Goal: Task Accomplishment & Management: Manage account settings

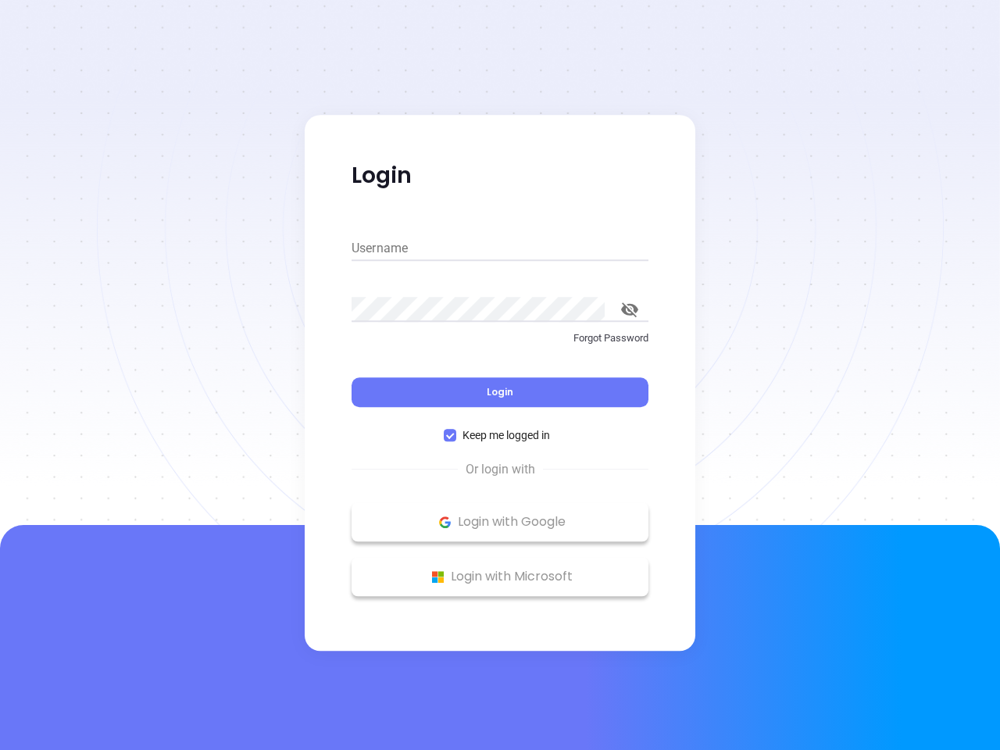
click at [500, 375] on div "Login" at bounding box center [500, 383] width 297 height 48
click at [500, 248] on input "Username" at bounding box center [500, 248] width 297 height 25
click at [630, 309] on icon "toggle password visibility" at bounding box center [629, 309] width 17 height 15
click at [500, 392] on span "Login" at bounding box center [500, 391] width 27 height 13
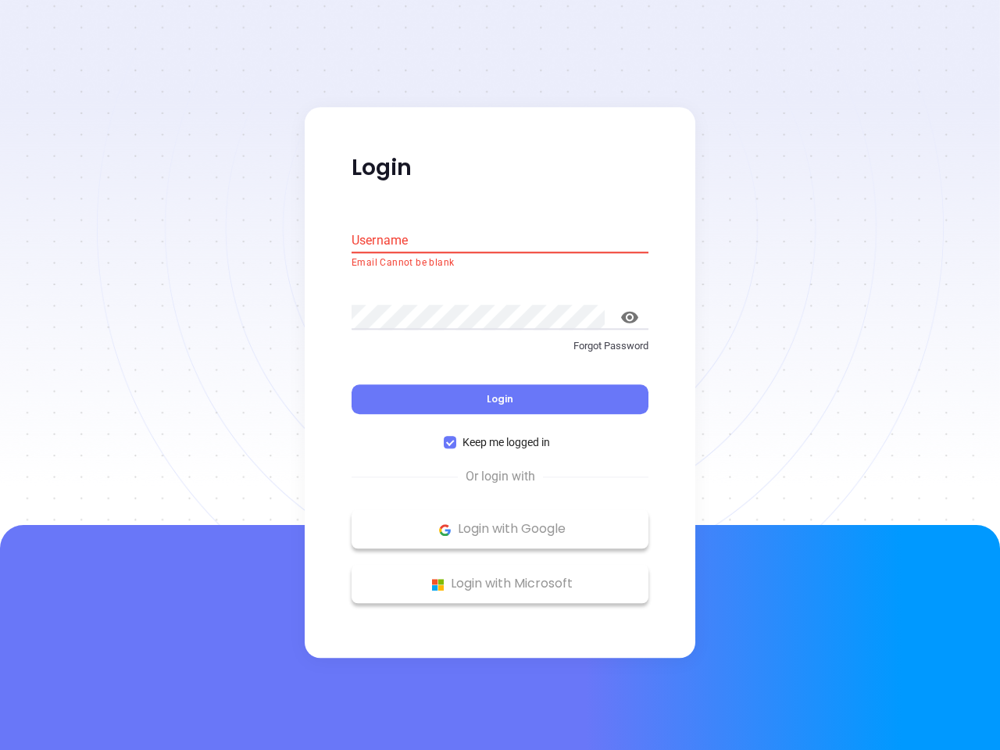
click at [500, 435] on span "Keep me logged in" at bounding box center [506, 442] width 100 height 17
click at [456, 437] on input "Keep me logged in" at bounding box center [450, 443] width 13 height 13
checkbox input "false"
click at [500, 522] on p "Login with Google" at bounding box center [499, 529] width 281 height 23
click at [500, 577] on p "Login with Microsoft" at bounding box center [499, 584] width 281 height 23
